Goal: Task Accomplishment & Management: Use online tool/utility

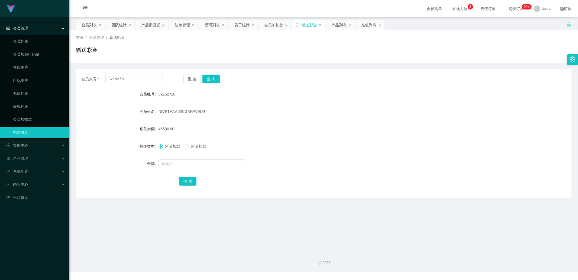
click at [306, 26] on div "赠送彩金" at bounding box center [309, 25] width 15 height 10
drag, startPoint x: 123, startPoint y: 80, endPoint x: 82, endPoint y: 80, distance: 41.5
click at [82, 80] on div "会员账号： 82152720" at bounding box center [122, 79] width 82 height 9
type input "CKL"
click at [214, 81] on button "查 询" at bounding box center [210, 79] width 17 height 9
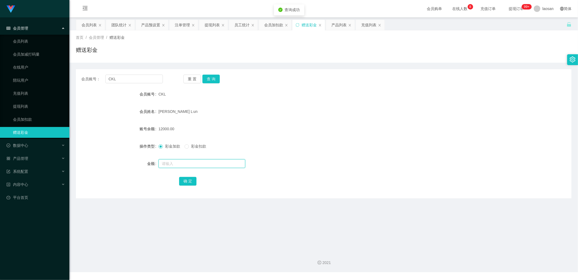
click at [171, 95] on input "text" at bounding box center [202, 163] width 87 height 9
type input "8000"
click at [191, 95] on button "确 定" at bounding box center [187, 181] width 17 height 9
click at [215, 79] on button "查 询" at bounding box center [210, 79] width 17 height 9
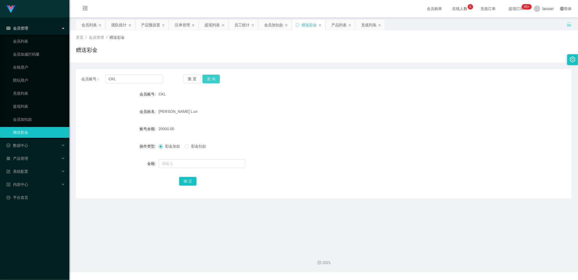
click at [209, 82] on button "查 询" at bounding box center [210, 79] width 17 height 9
click at [115, 24] on div "团队统计" at bounding box center [118, 25] width 15 height 10
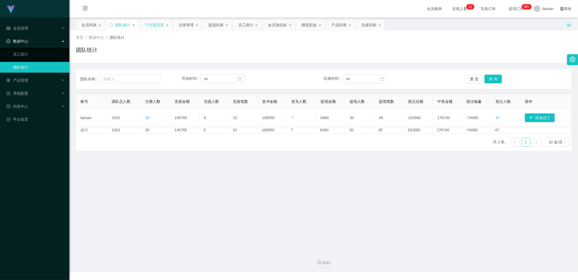
click at [150, 24] on div "产品预设置" at bounding box center [154, 25] width 19 height 10
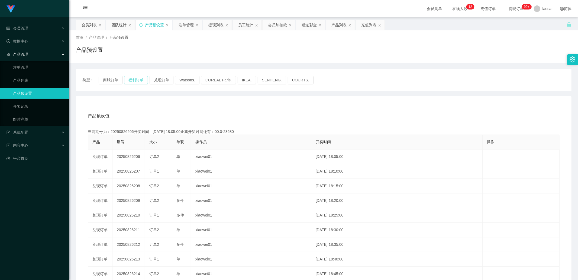
click at [134, 79] on button "福利订单" at bounding box center [136, 80] width 24 height 9
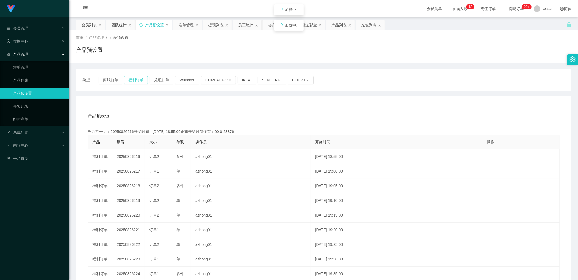
drag, startPoint x: 134, startPoint y: 79, endPoint x: 7, endPoint y: 163, distance: 152.2
click at [134, 79] on button "福利订单" at bounding box center [136, 80] width 24 height 9
click at [132, 80] on button "福利订单" at bounding box center [136, 80] width 24 height 9
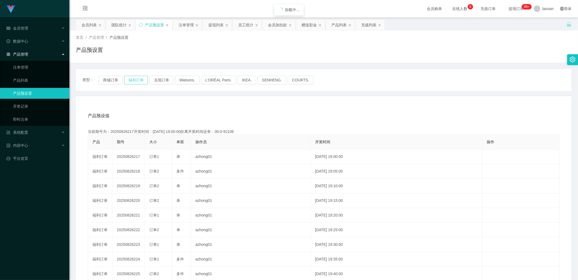
click at [132, 80] on button "福利订单" at bounding box center [136, 80] width 24 height 9
drag, startPoint x: 132, startPoint y: 80, endPoint x: 150, endPoint y: 136, distance: 58.6
click at [132, 80] on button "福利订单" at bounding box center [136, 80] width 24 height 9
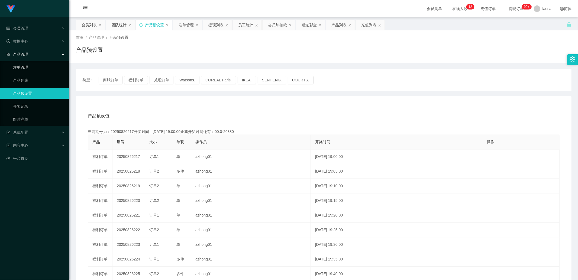
click at [22, 67] on link "注单管理" at bounding box center [39, 67] width 52 height 11
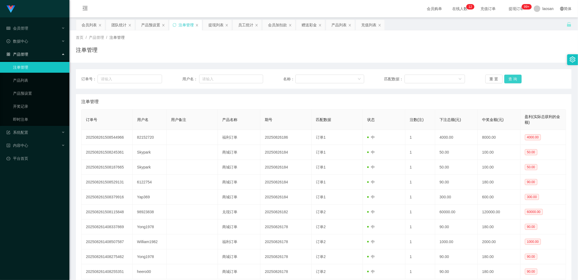
click at [306, 77] on button "查 询" at bounding box center [512, 79] width 17 height 9
click at [306, 77] on div "重 置 查 询" at bounding box center [525, 79] width 81 height 9
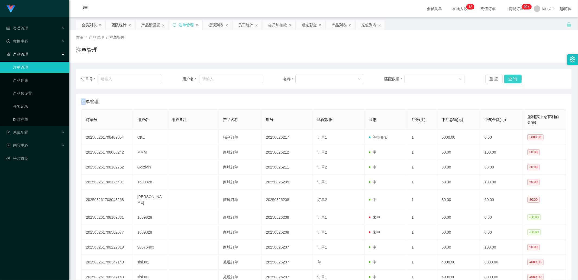
click at [306, 77] on button "查 询" at bounding box center [512, 79] width 17 height 9
click at [306, 77] on div "重 置 查 询" at bounding box center [525, 79] width 81 height 9
click at [306, 77] on button "查 询" at bounding box center [512, 79] width 17 height 9
drag, startPoint x: 308, startPoint y: 24, endPoint x: 213, endPoint y: 81, distance: 110.9
click at [306, 24] on div "赠送彩金" at bounding box center [309, 25] width 15 height 10
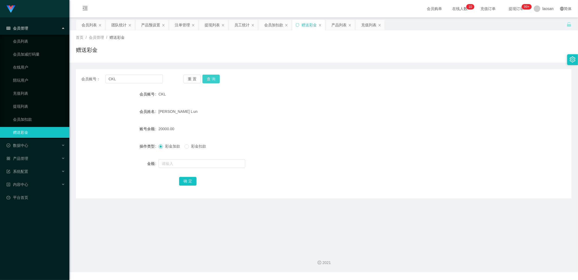
click at [210, 78] on button "查 询" at bounding box center [210, 79] width 17 height 9
drag, startPoint x: 210, startPoint y: 78, endPoint x: 209, endPoint y: 81, distance: 2.8
click at [210, 78] on button "查 询" at bounding box center [210, 79] width 17 height 9
